Goal: Transaction & Acquisition: Obtain resource

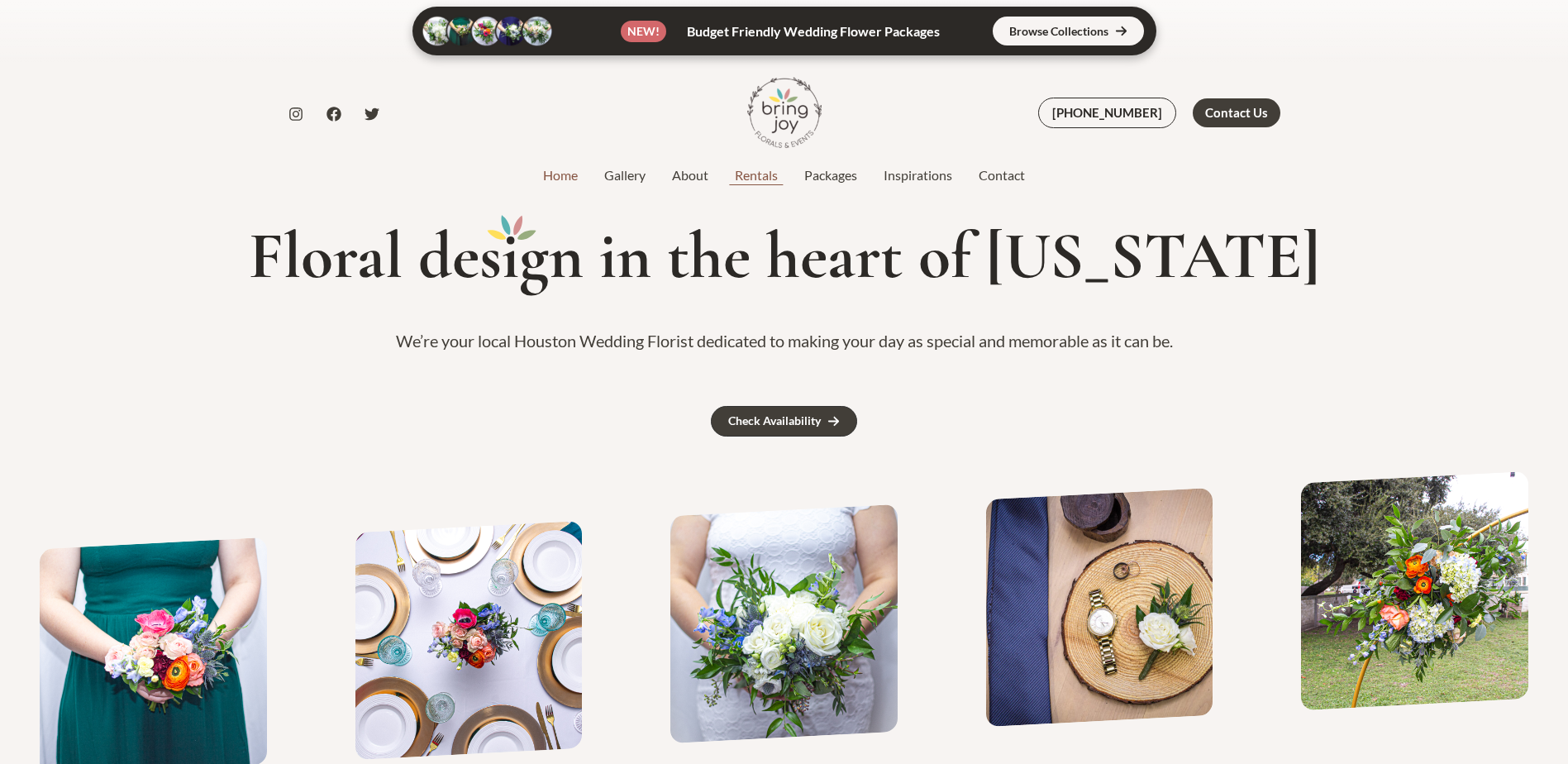
click at [740, 180] on link "Rentals" at bounding box center [757, 175] width 69 height 19
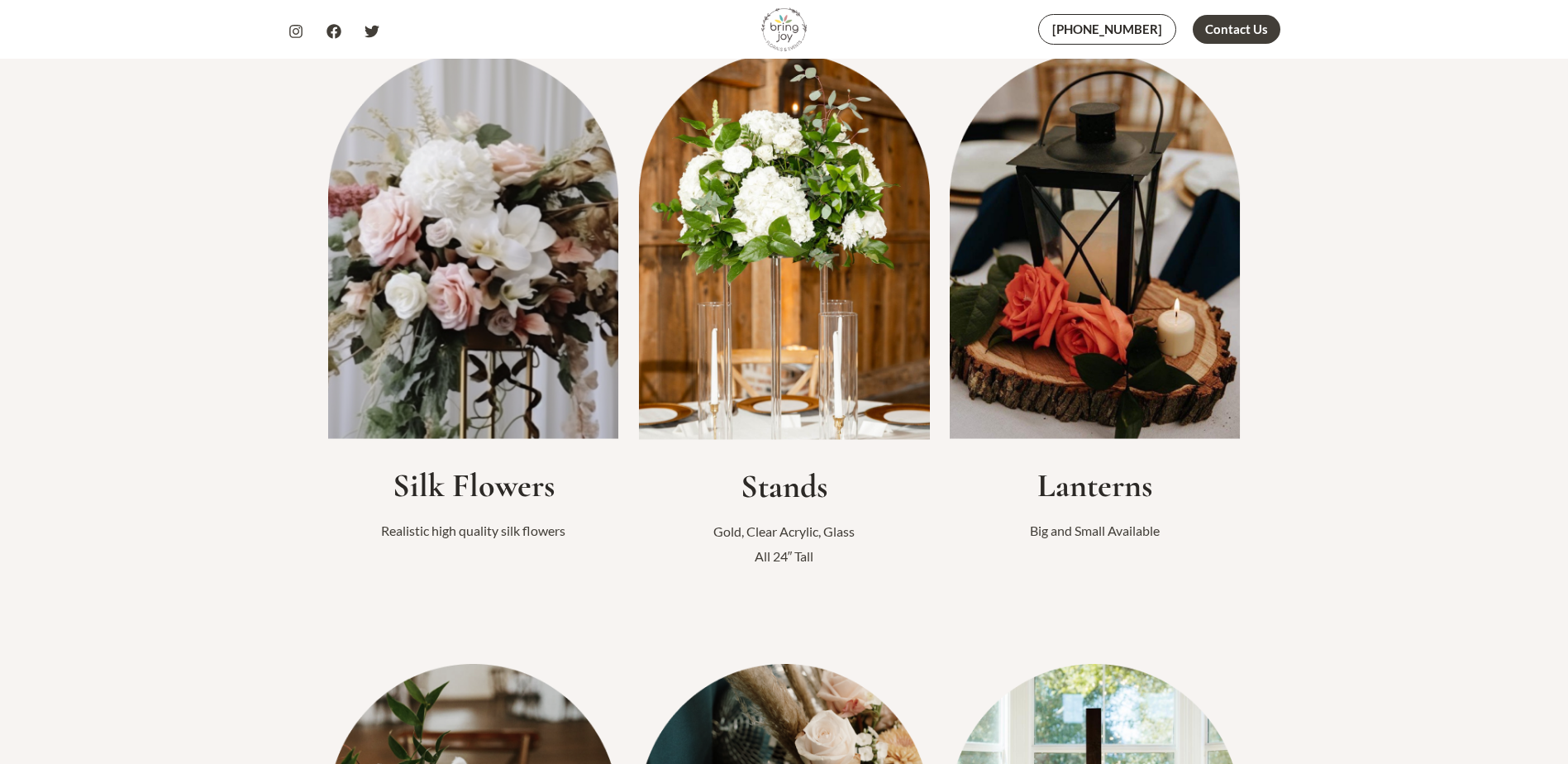
scroll to position [496, 0]
click at [534, 272] on img at bounding box center [473, 247] width 291 height 386
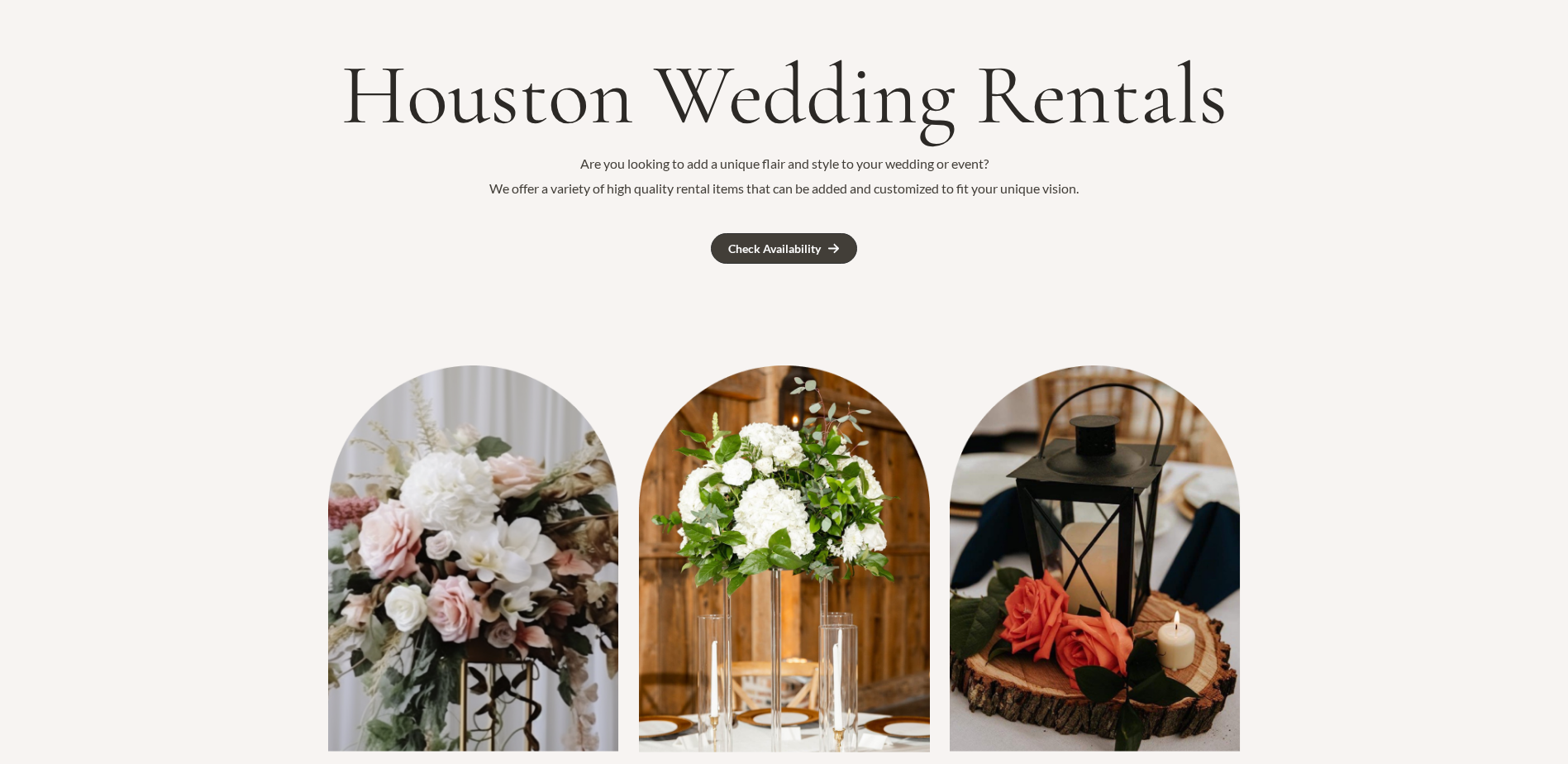
scroll to position [0, 0]
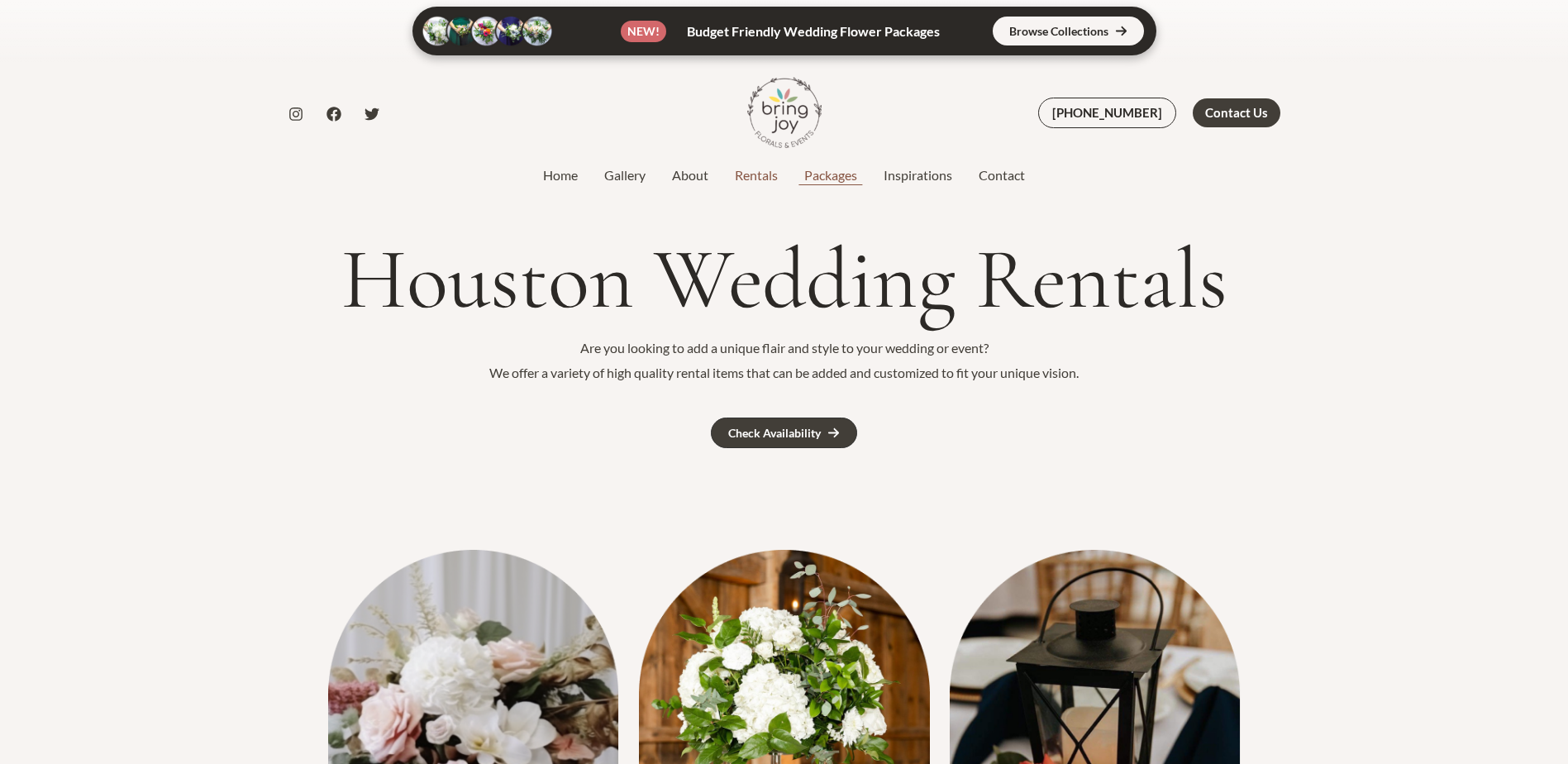
click at [813, 180] on link "Packages" at bounding box center [831, 175] width 80 height 19
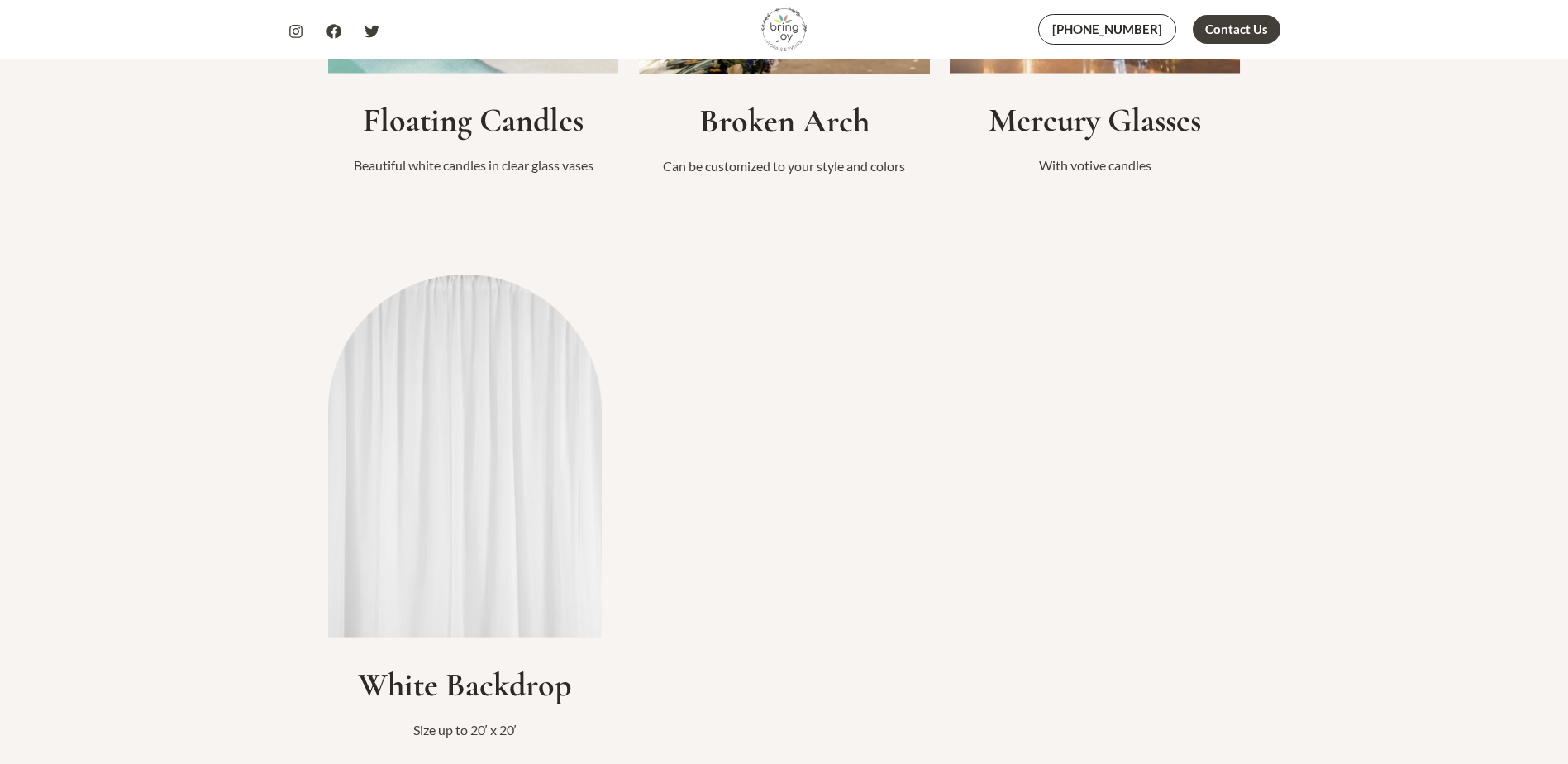
scroll to position [2068, 0]
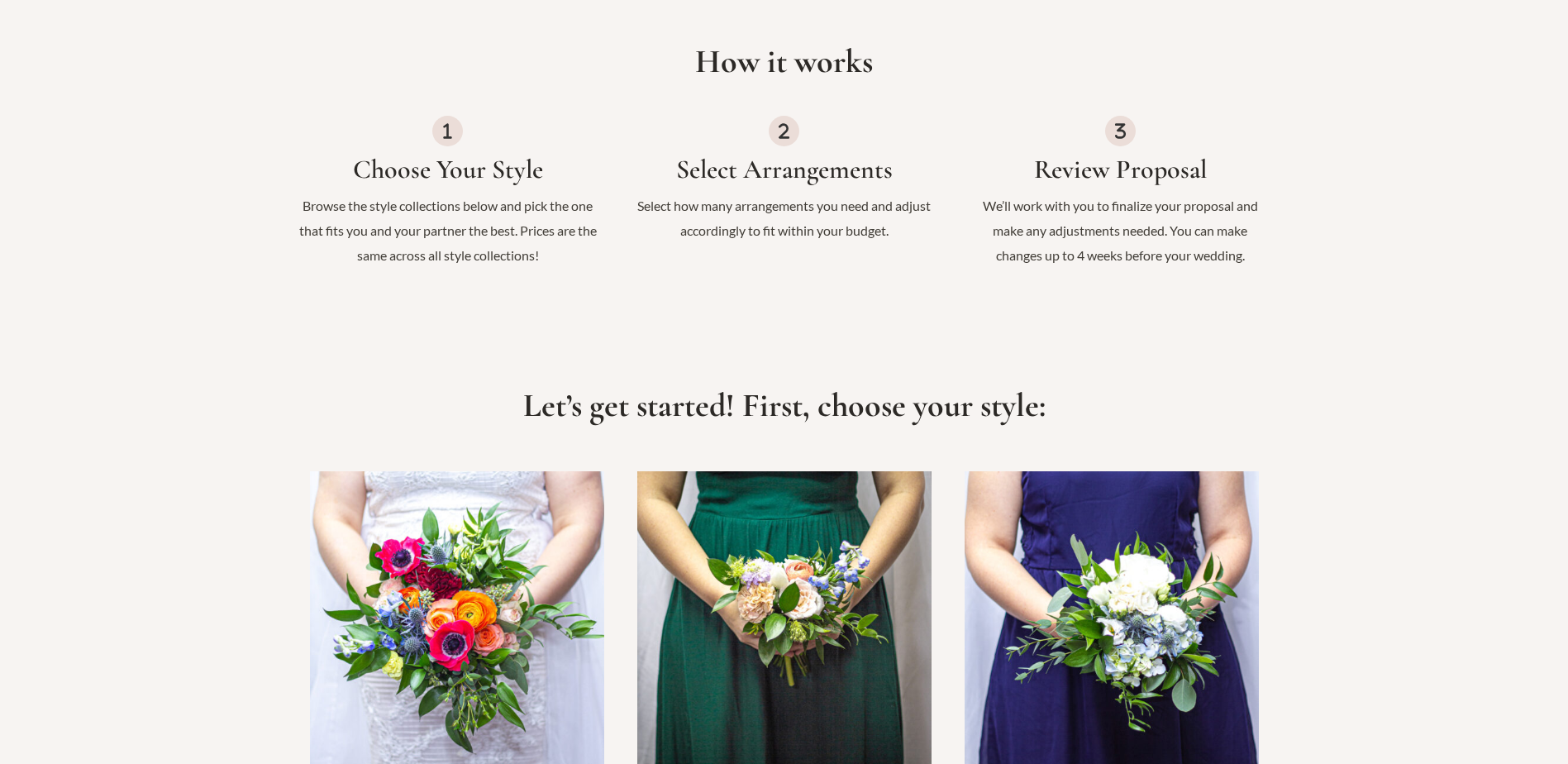
scroll to position [1075, 0]
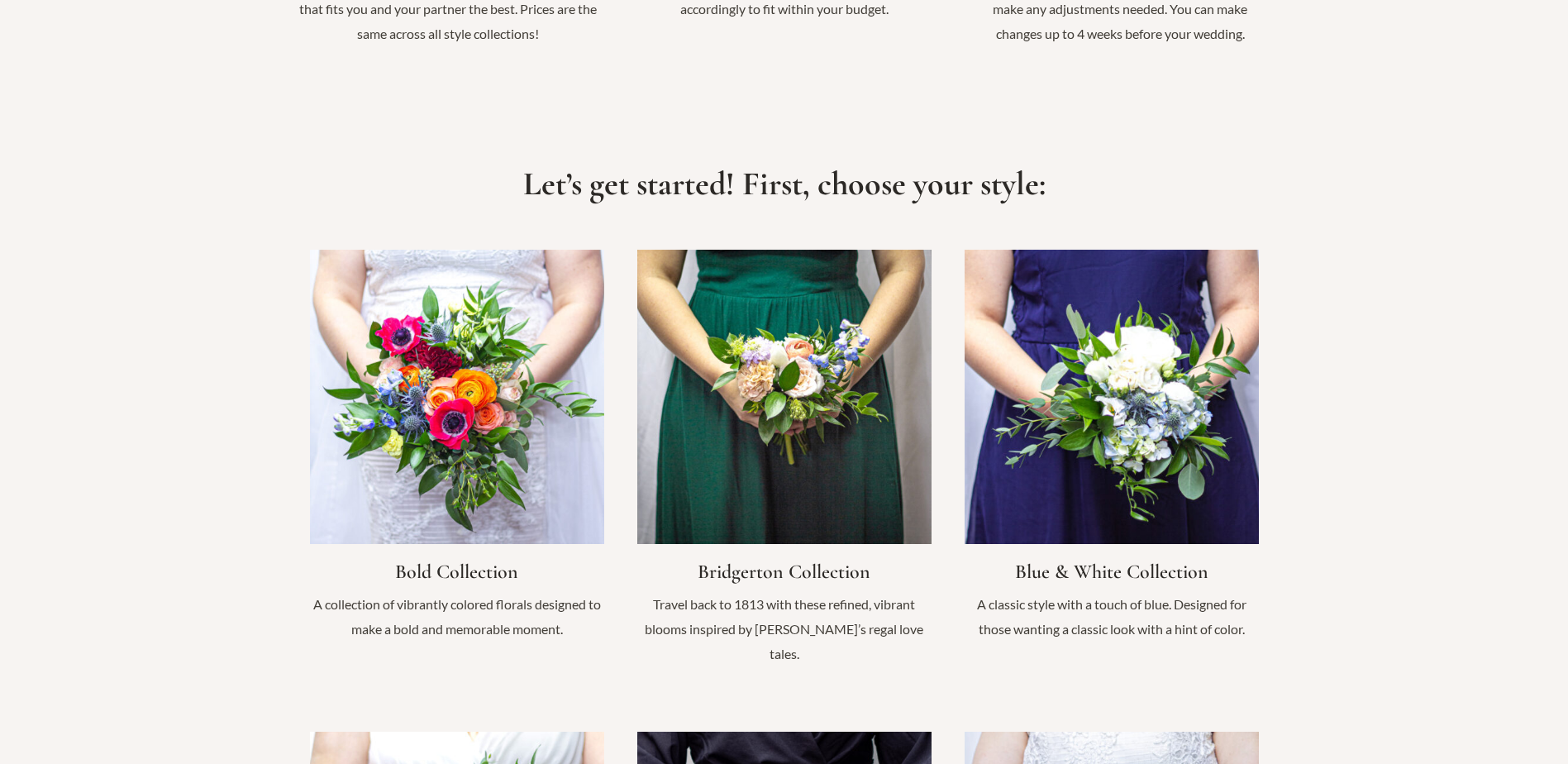
click at [1091, 507] on link "Infobox Link" at bounding box center [1112, 454] width 294 height 409
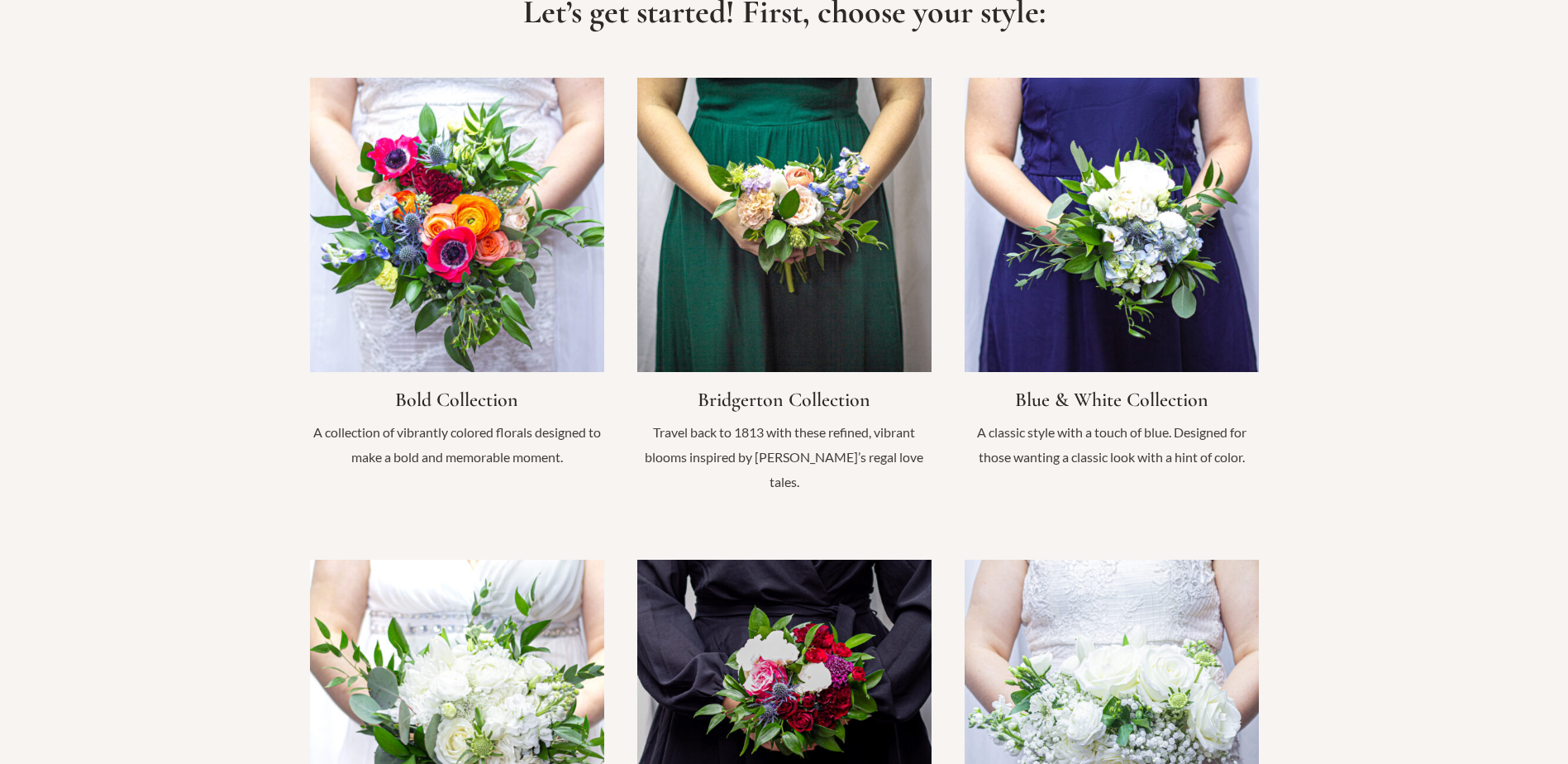
scroll to position [993, 0]
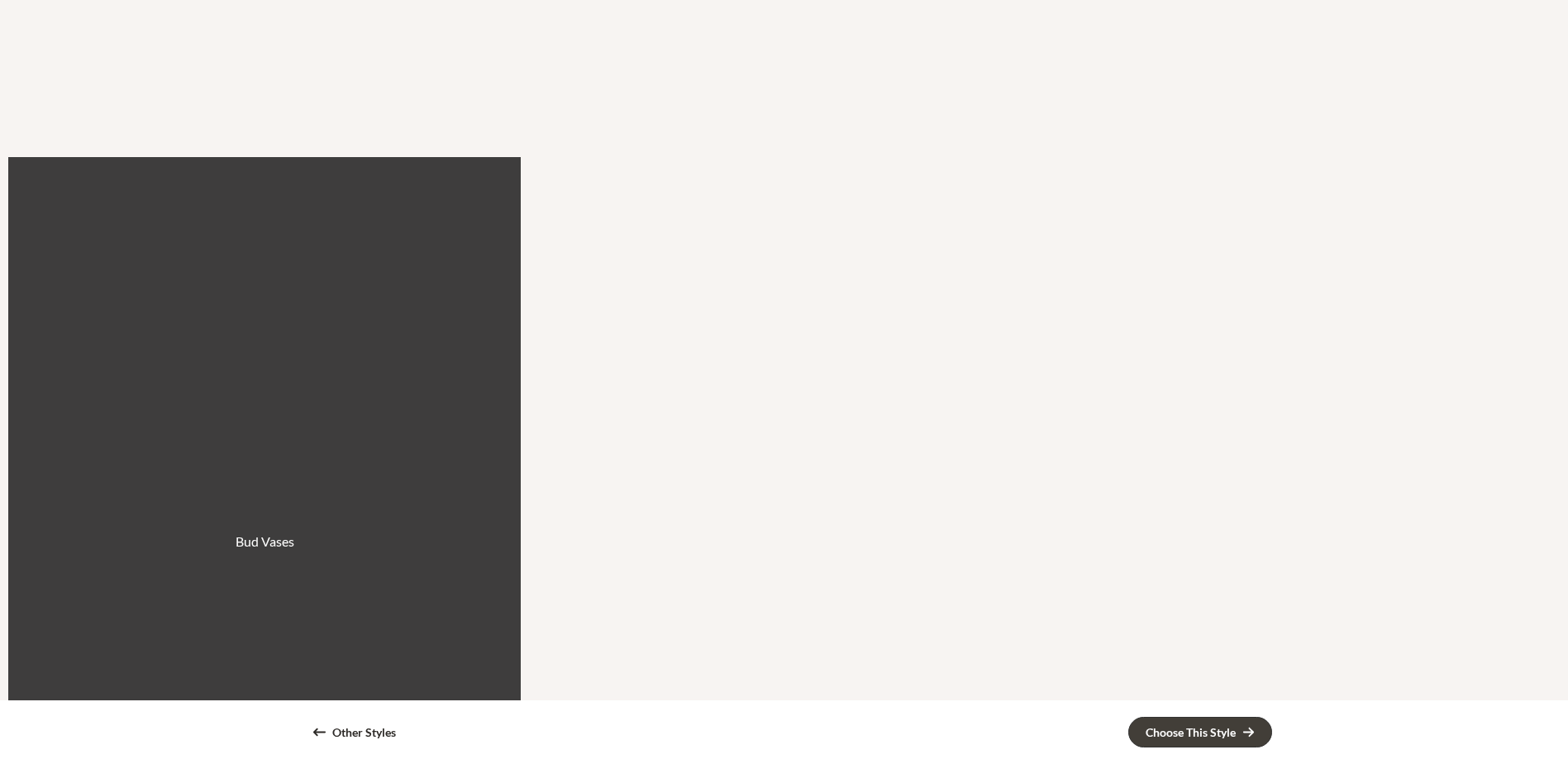
scroll to position [4714, 0]
